Goal: Check status: Check status

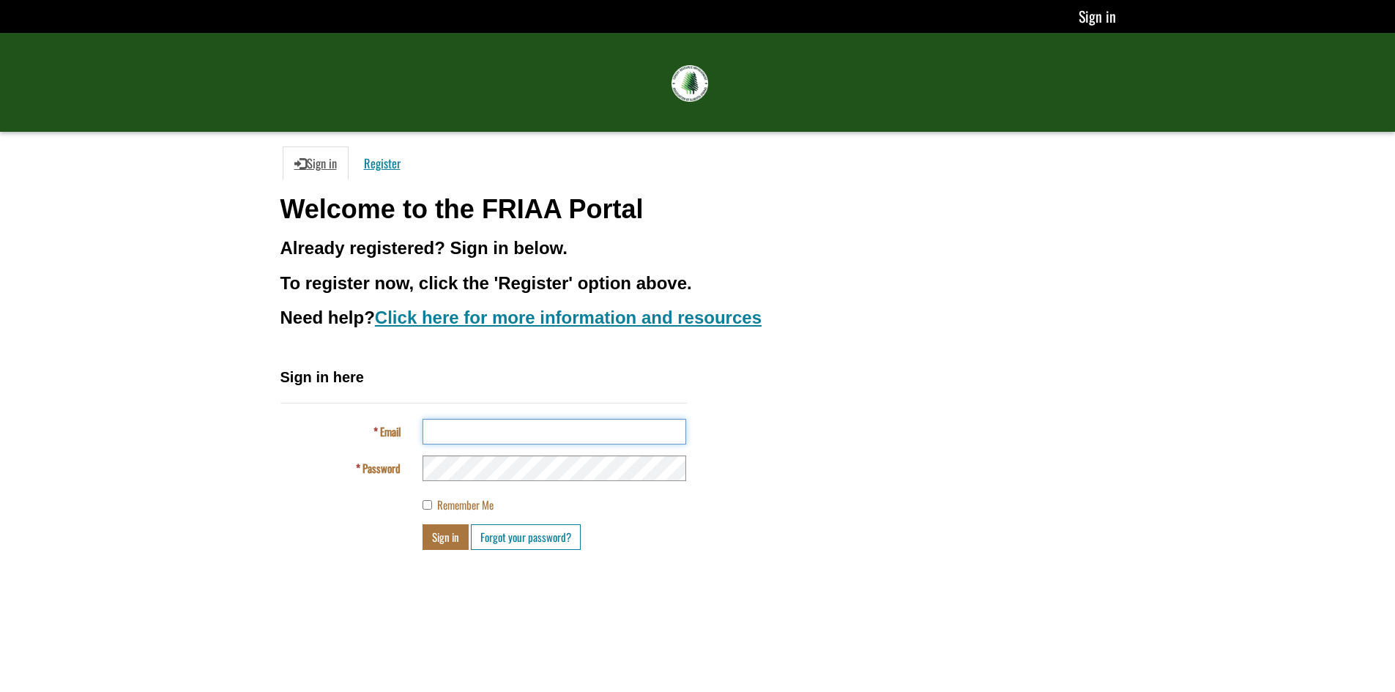
click at [465, 429] on input "Email" at bounding box center [555, 432] width 264 height 26
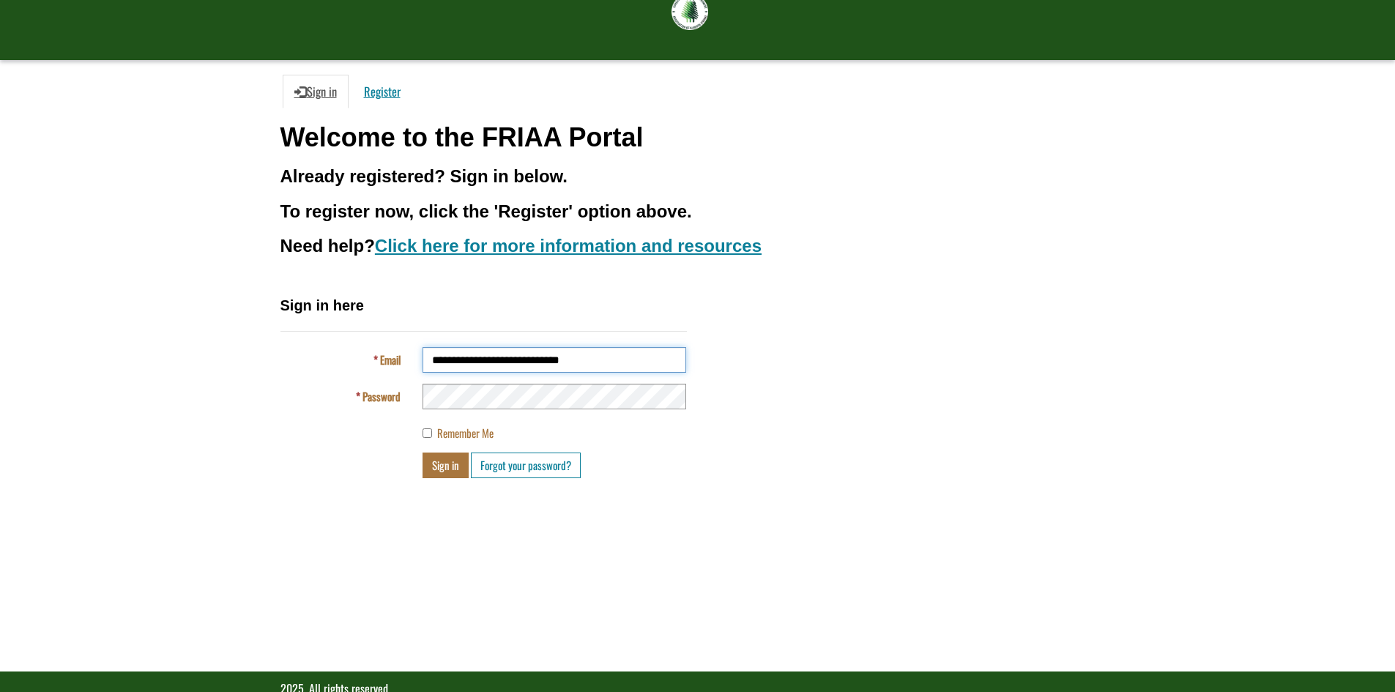
scroll to position [103, 0]
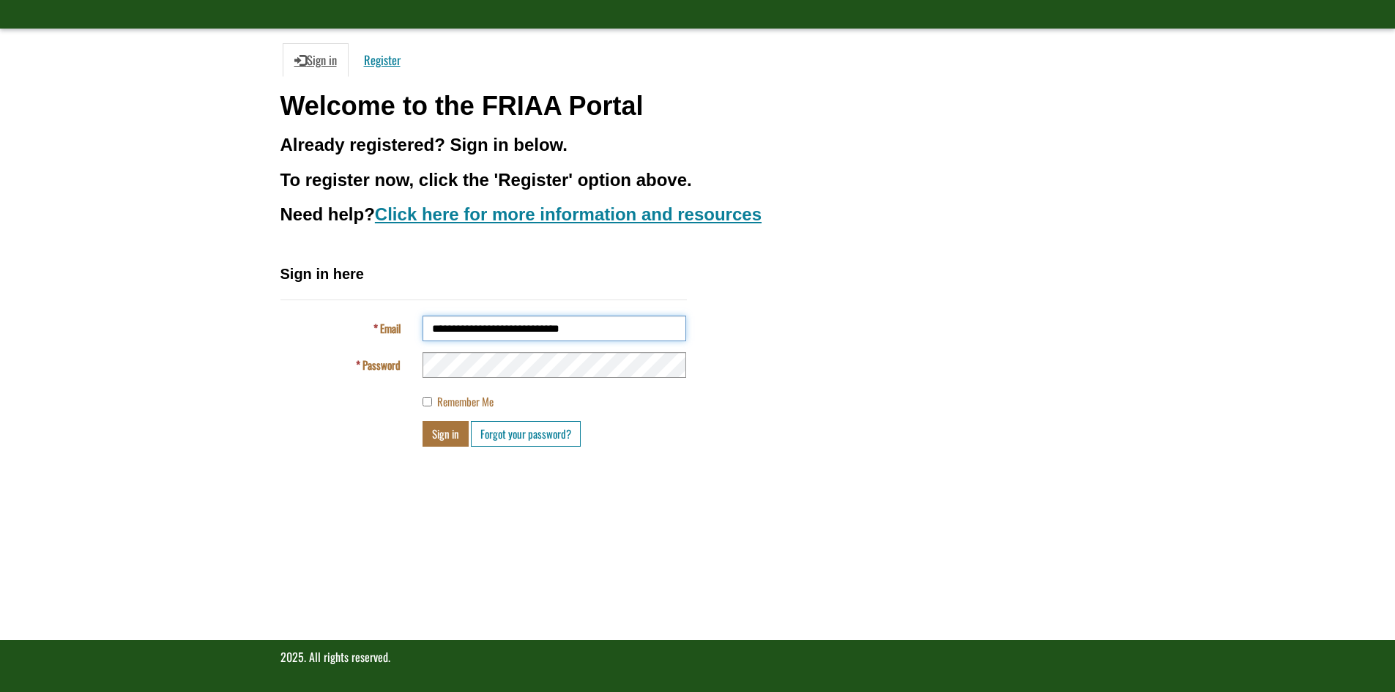
type input "**********"
click at [450, 431] on button "Sign in" at bounding box center [446, 434] width 46 height 26
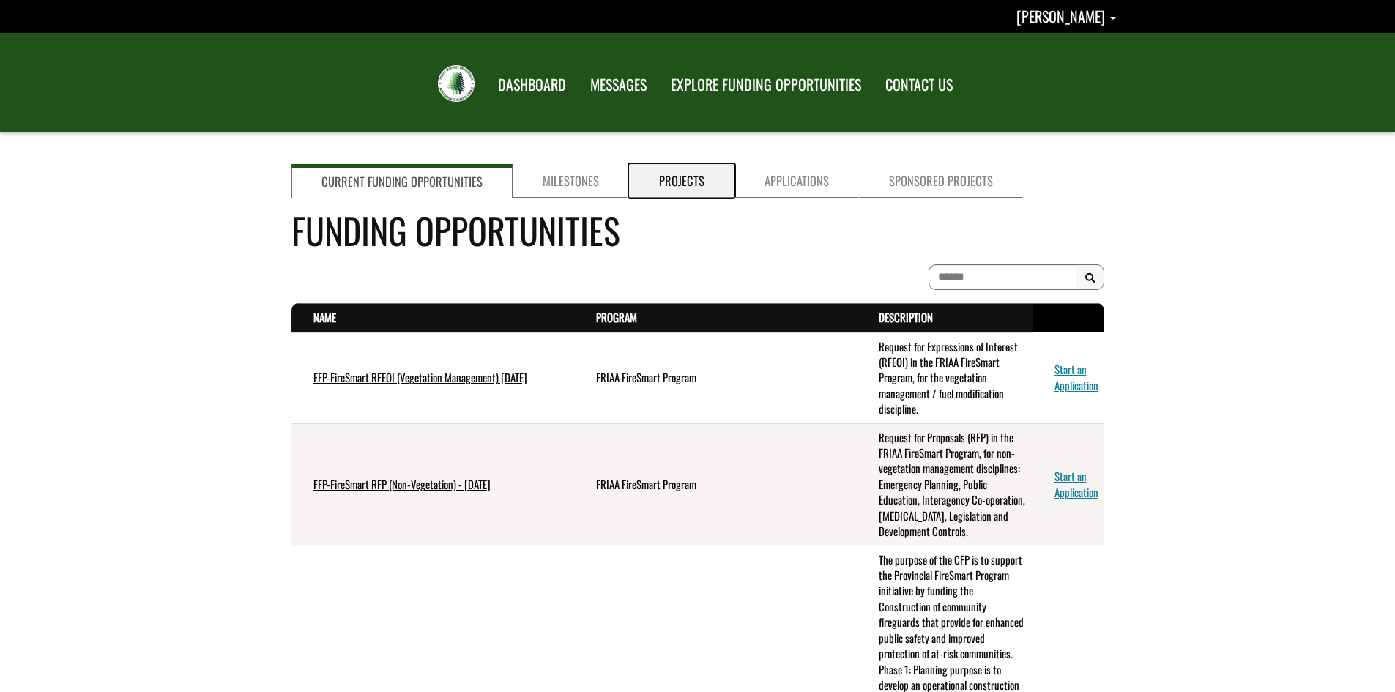
click at [677, 182] on link "Projects" at bounding box center [681, 181] width 105 height 34
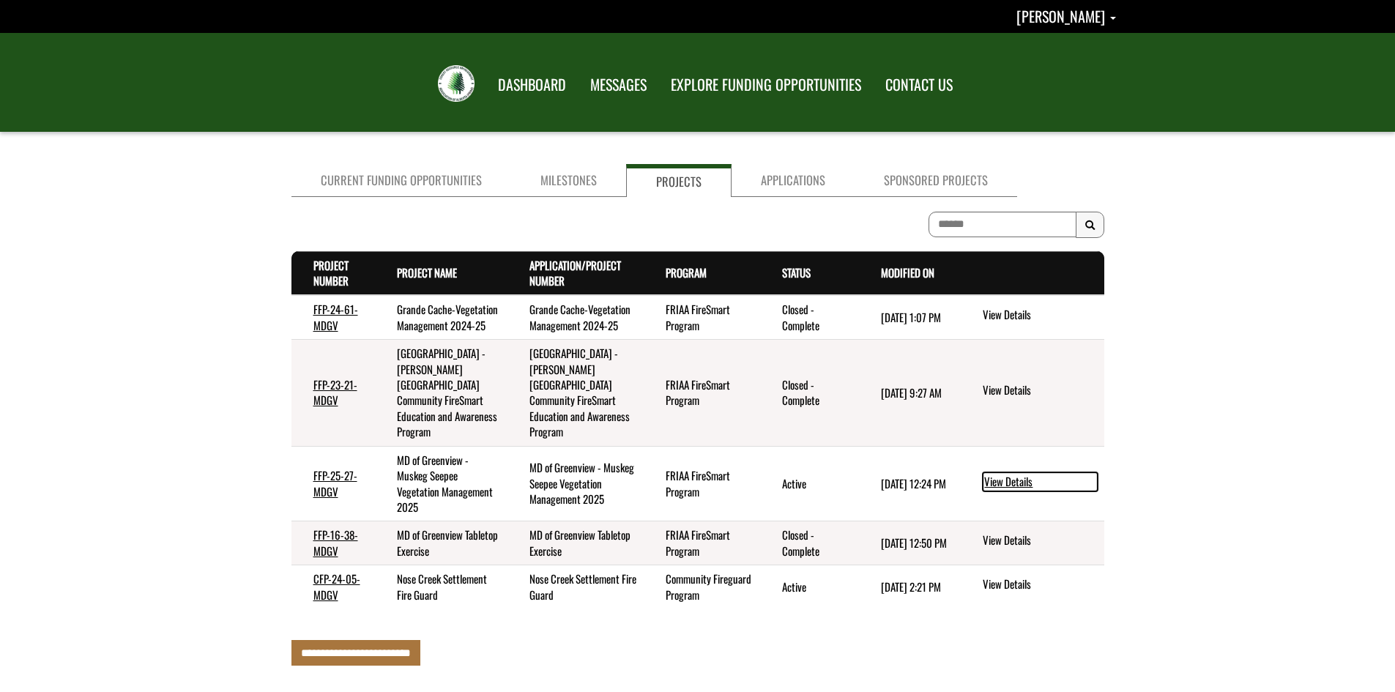
click at [1008, 481] on link "View Details" at bounding box center [1040, 481] width 115 height 19
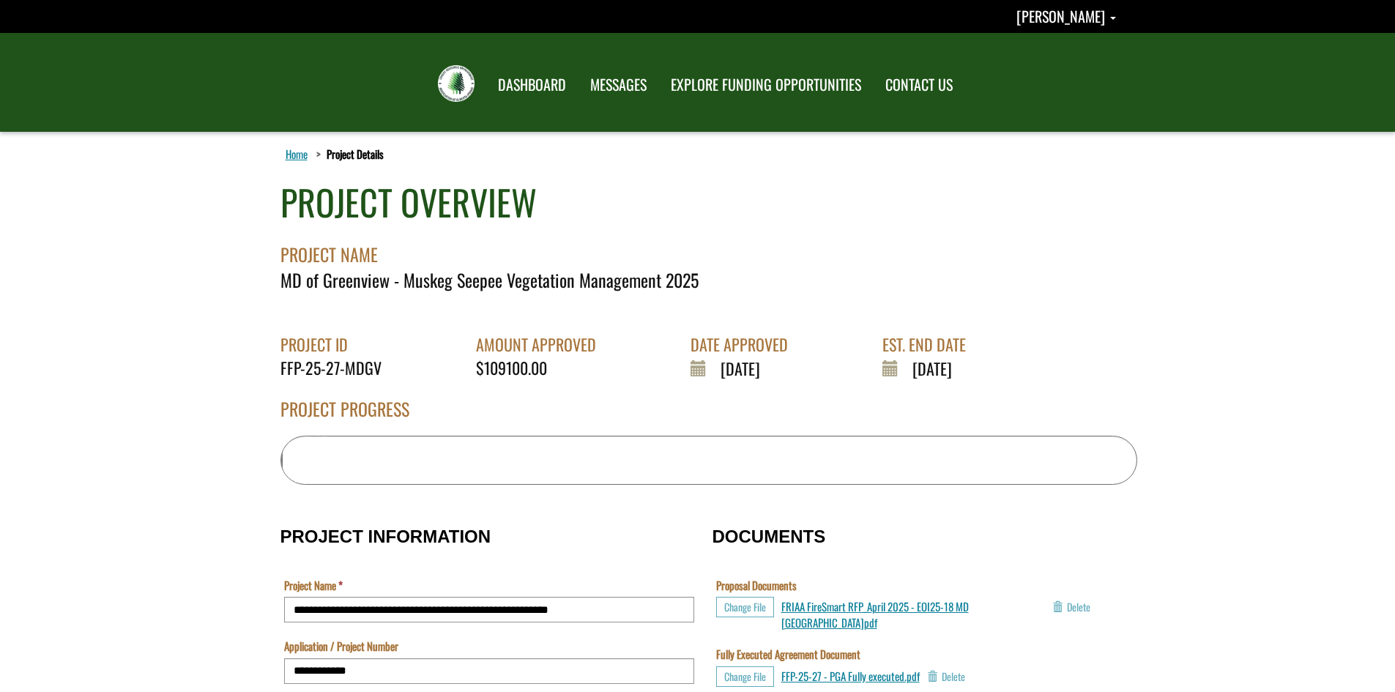
scroll to position [586, 0]
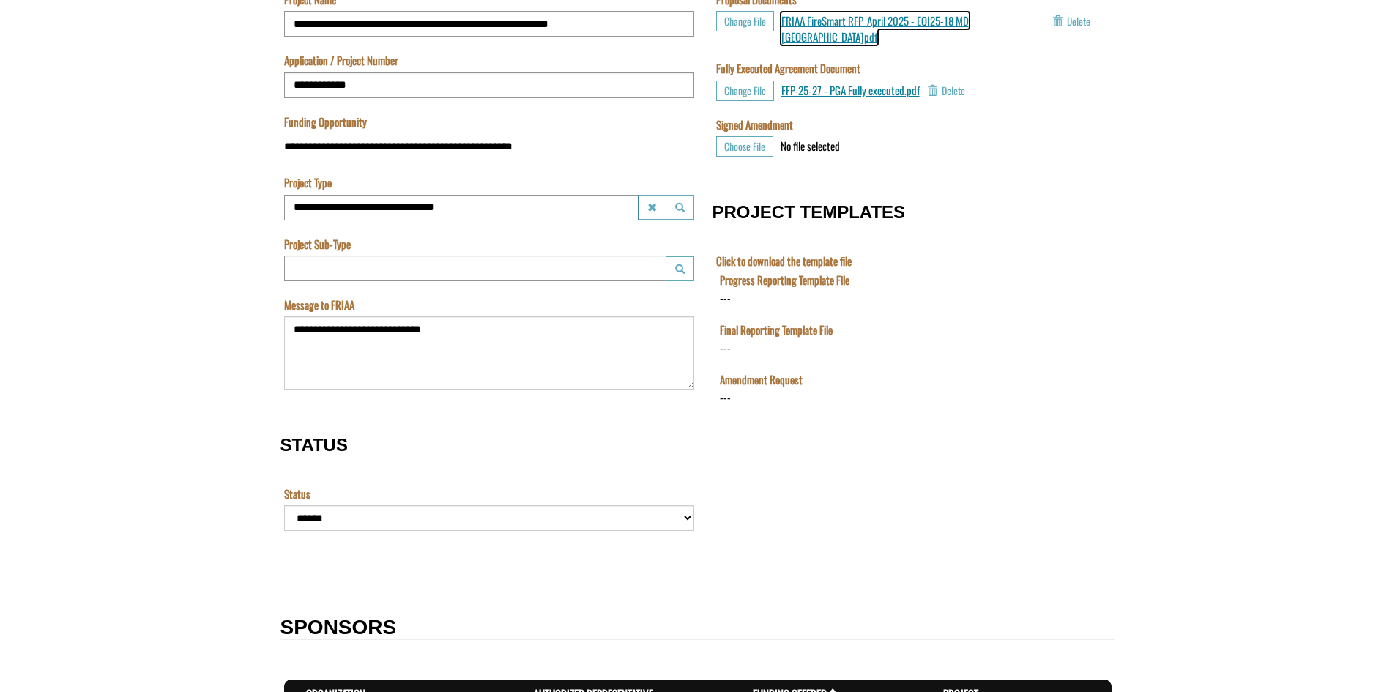
click at [967, 18] on span "FRIAA FireSmart RFP_April 2025 - EOI25-18 MD [GEOGRAPHIC_DATA]pdf" at bounding box center [874, 27] width 187 height 31
